Goal: Transaction & Acquisition: Obtain resource

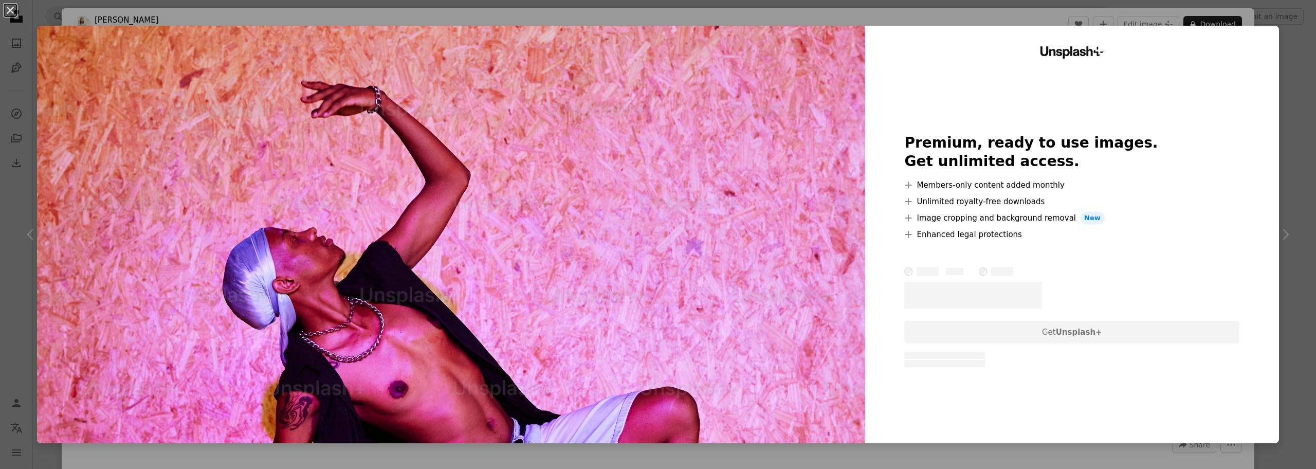
scroll to position [16463, 0]
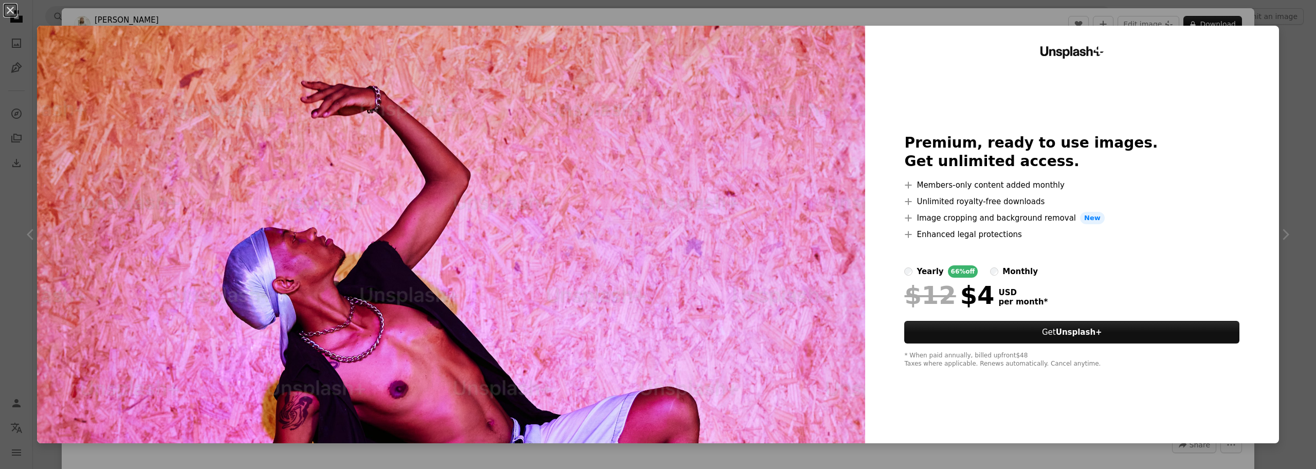
click at [401, 9] on div "An X shape Unsplash+ Premium, ready to use images. Get unlimited access. A plus…" at bounding box center [658, 234] width 1316 height 469
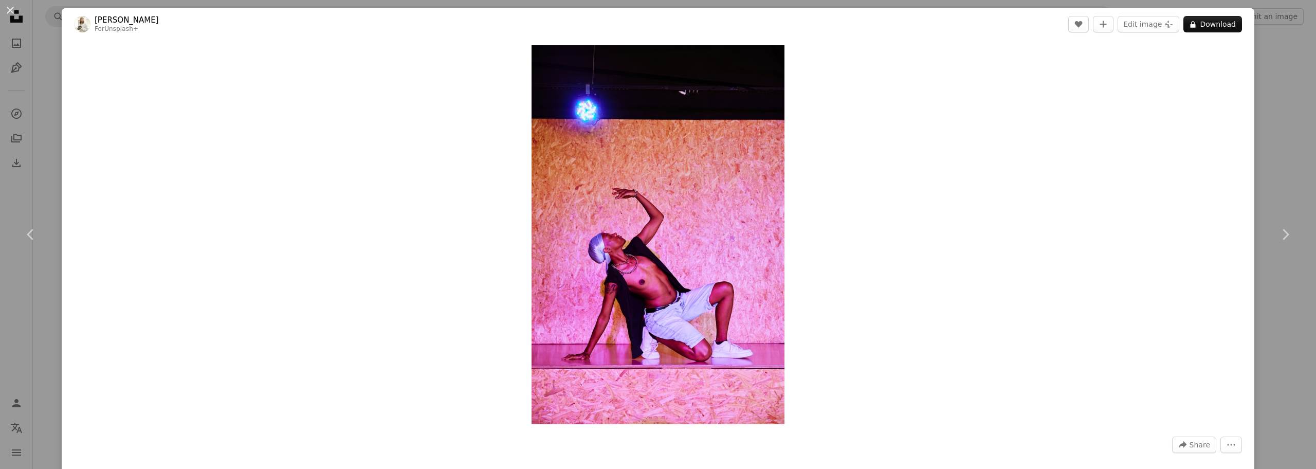
click at [1279, 111] on div "An X shape Chevron left Chevron right [PERSON_NAME] For Unsplash+ A heart A plu…" at bounding box center [658, 234] width 1316 height 469
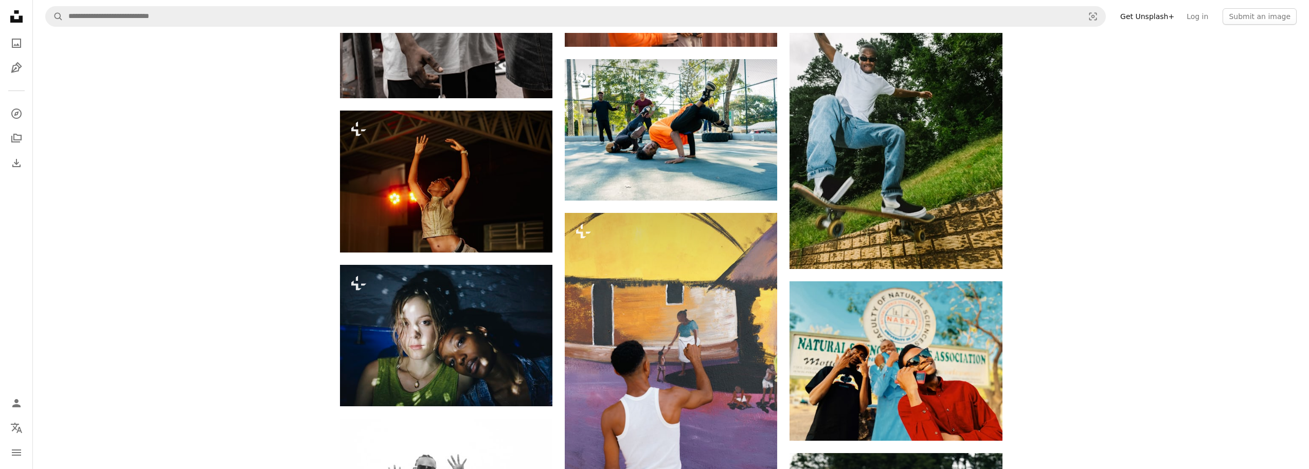
scroll to position [16428, 0]
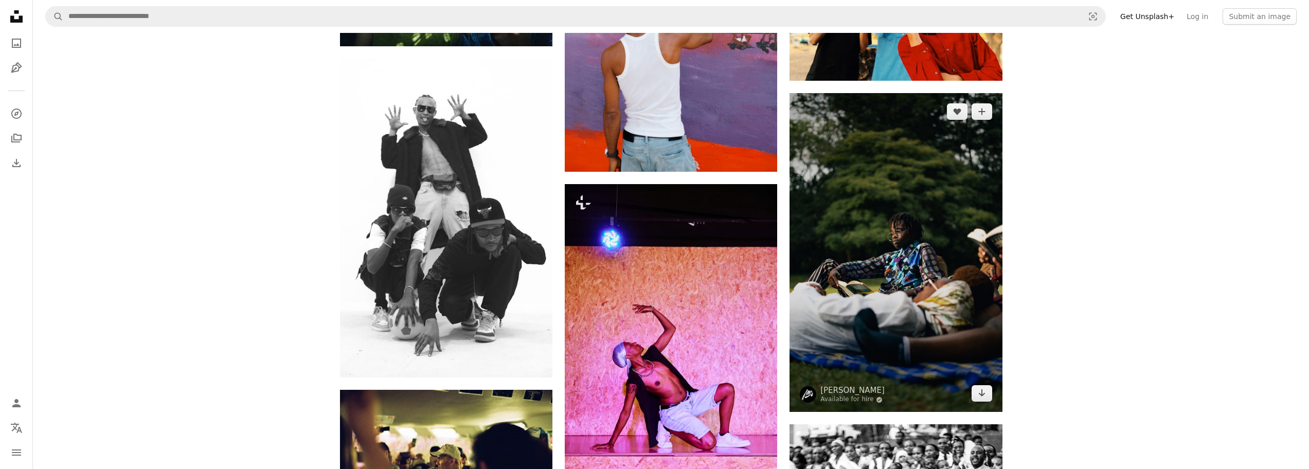
drag, startPoint x: 874, startPoint y: 249, endPoint x: 847, endPoint y: 259, distance: 28.0
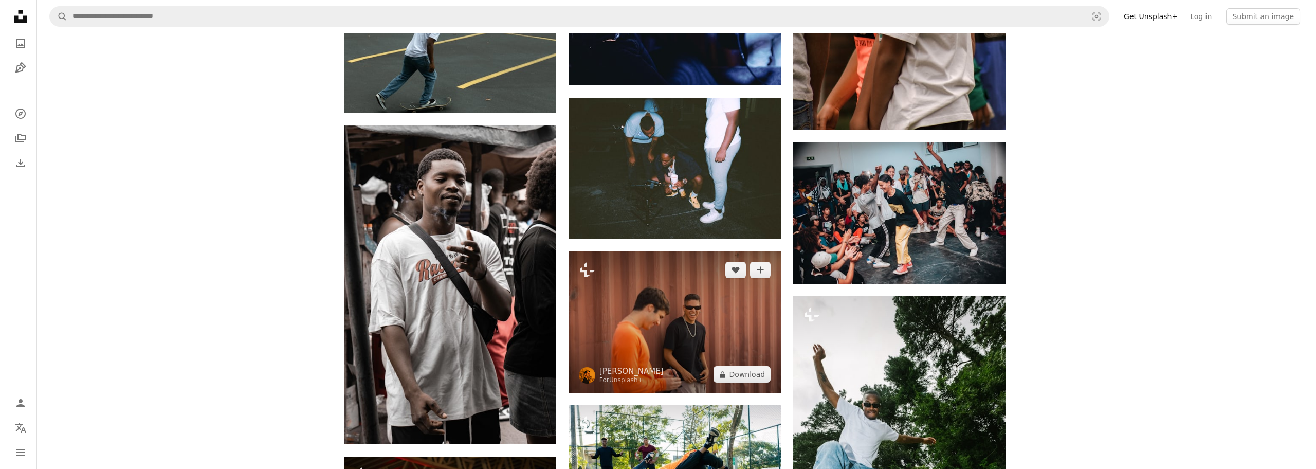
scroll to position [15934, 0]
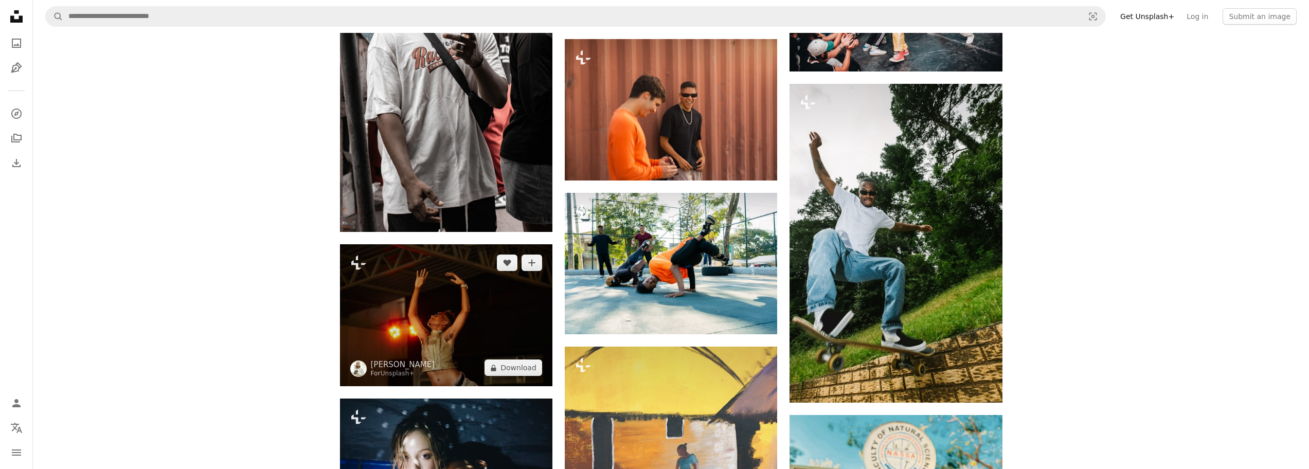
click at [510, 302] on img at bounding box center [446, 315] width 212 height 142
